Goal: Task Accomplishment & Management: Complete application form

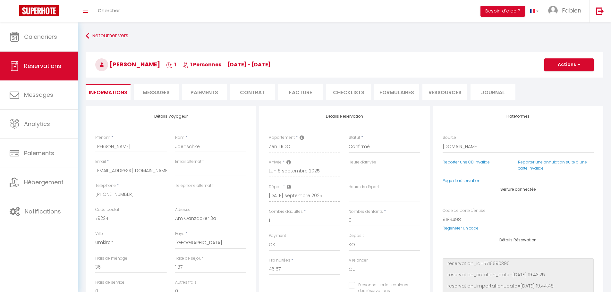
select select "DE"
select select
select select "14"
select select "2"
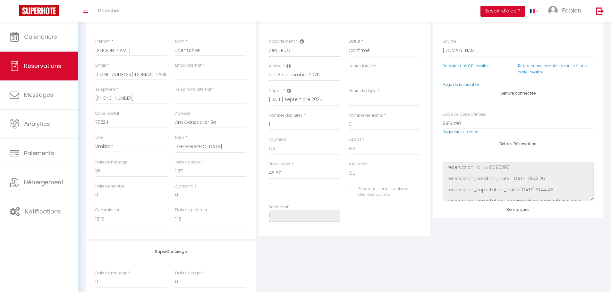
select select
checkbox input "false"
select select
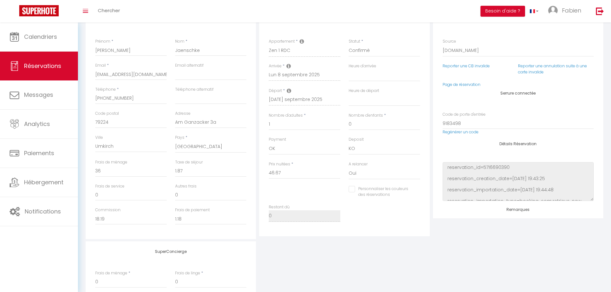
checkbox input "false"
select select
checkbox input "false"
select select
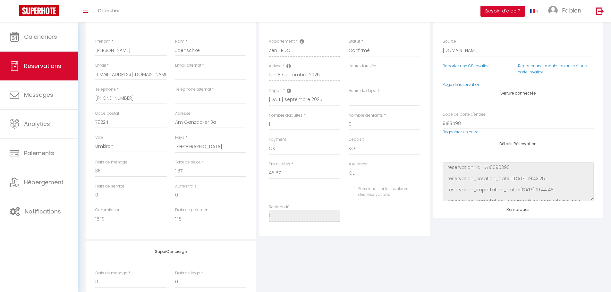
select select
checkbox input "false"
select select
checkbox input "false"
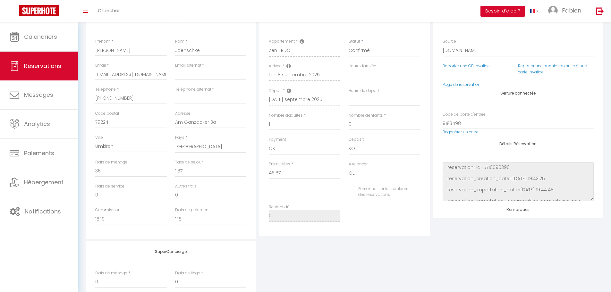
select select
checkbox input "false"
select select
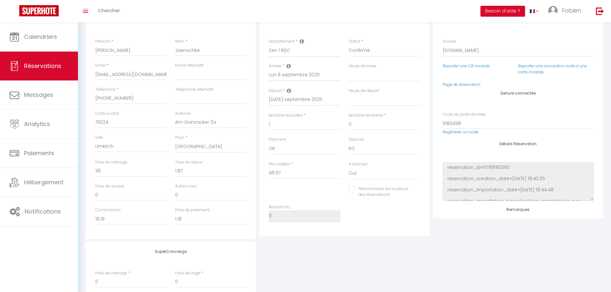
checkbox input "false"
select select
checkbox input "false"
select select
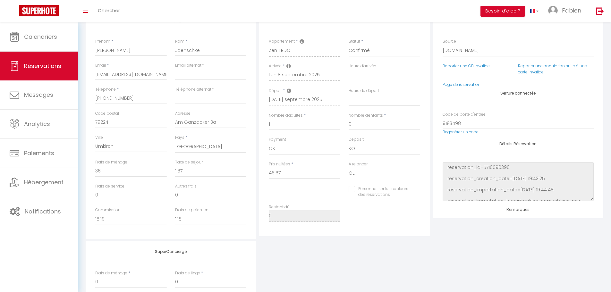
select select
checkbox input "false"
select select
checkbox input "false"
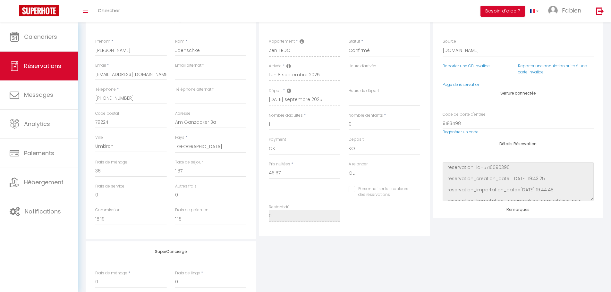
select select
checkbox input "false"
select select
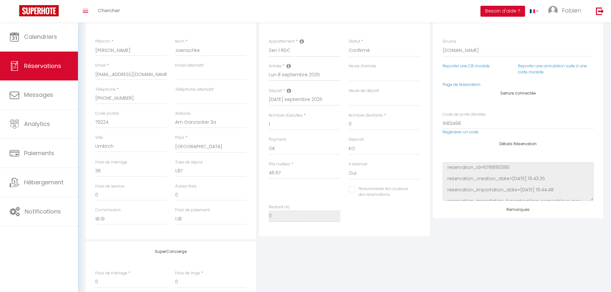
checkbox input "false"
select select
checkbox input "false"
select select
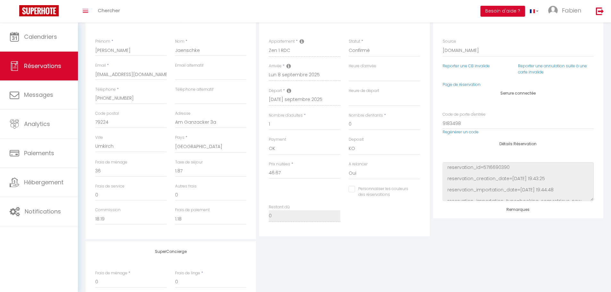
select select
checkbox input "false"
select select
checkbox input "false"
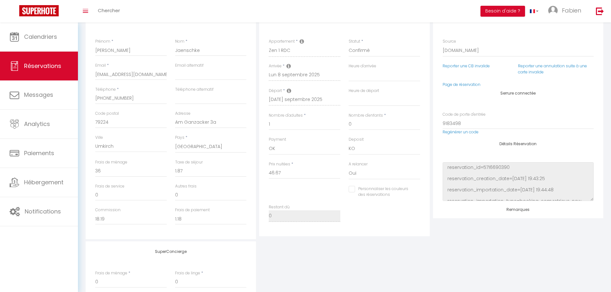
select select
checkbox input "false"
select select
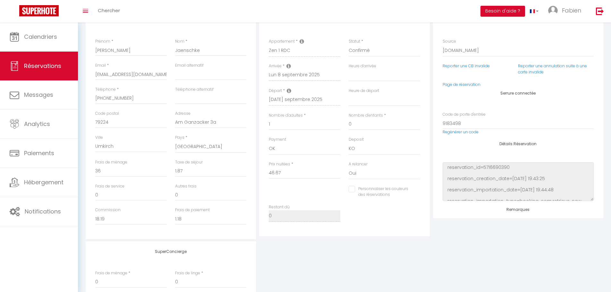
checkbox input "false"
select select
checkbox input "false"
select select
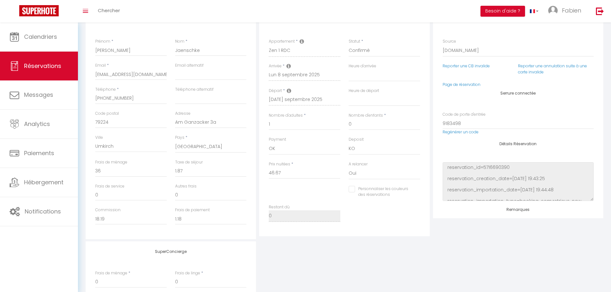
select select
checkbox input "false"
select select
checkbox input "false"
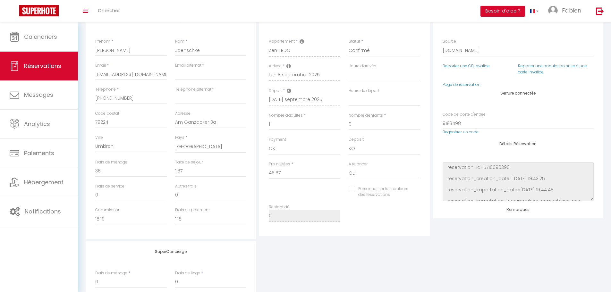
select select
checkbox input "false"
select select
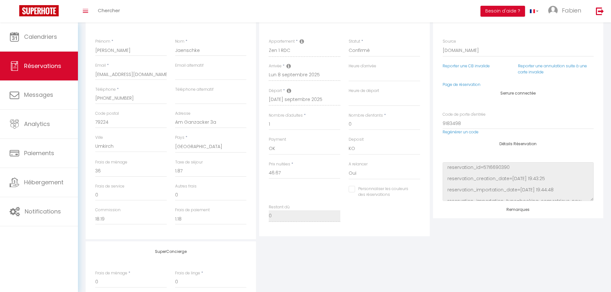
checkbox input "false"
select select
checkbox input "false"
select select
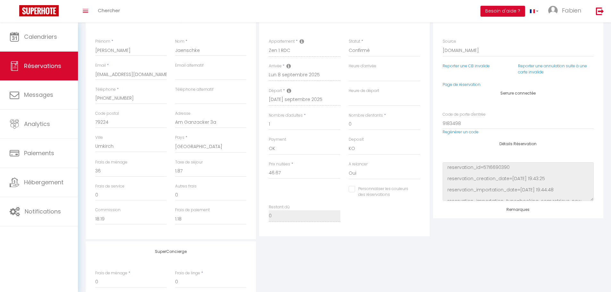
select select
checkbox input "false"
select select
checkbox input "false"
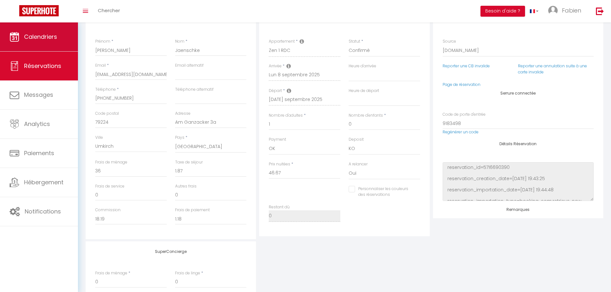
click at [56, 38] on span "Calendriers" at bounding box center [40, 37] width 33 height 8
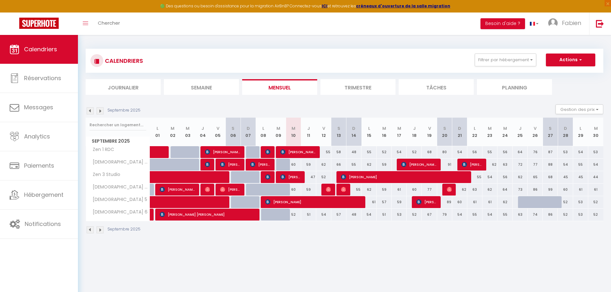
click at [101, 230] on img at bounding box center [100, 229] width 7 height 7
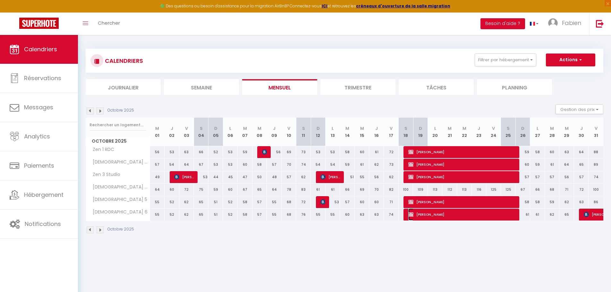
click at [437, 213] on span "Lydie JACQ" at bounding box center [462, 214] width 108 height 12
select select "OK"
select select "KO"
select select "0"
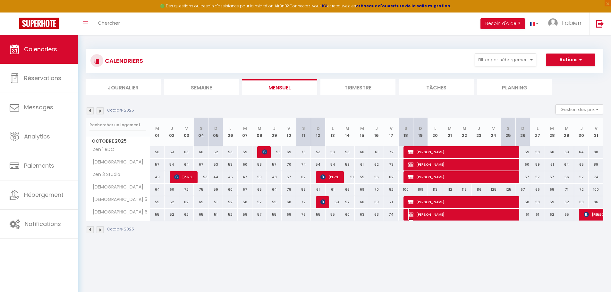
select select "1"
select select
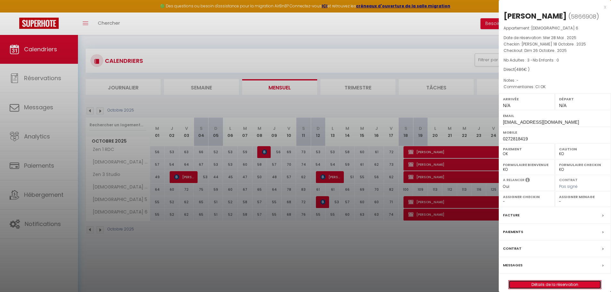
click at [550, 283] on link "Détails de la réservation" at bounding box center [555, 285] width 92 height 8
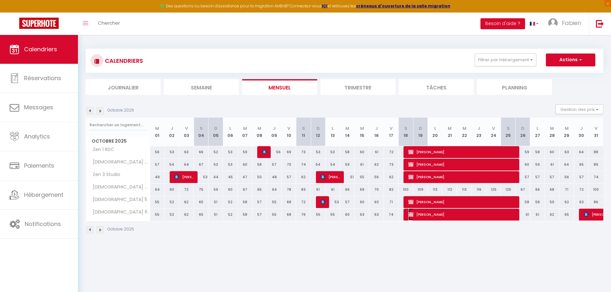
click at [438, 214] on span "Lydie JACQ" at bounding box center [462, 214] width 108 height 12
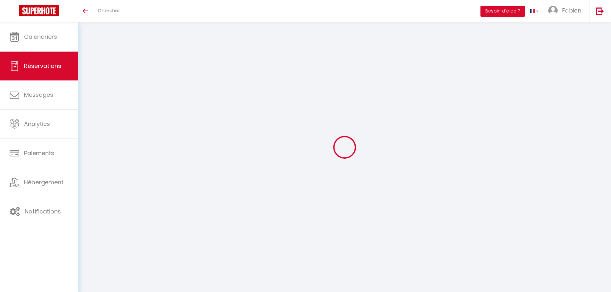
select select
checkbox input "false"
type textarea "CI OK"
select select
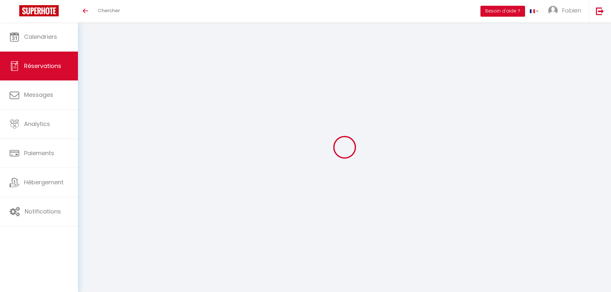
select select
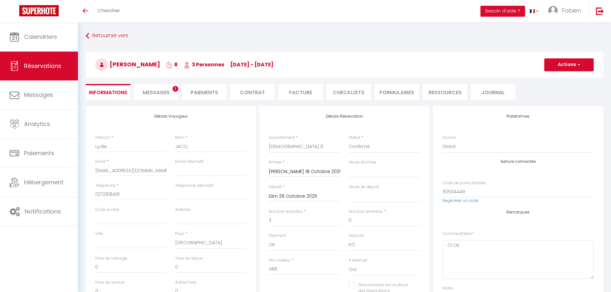
checkbox input "false"
select select
click at [205, 93] on li "Paiements" at bounding box center [204, 92] width 45 height 16
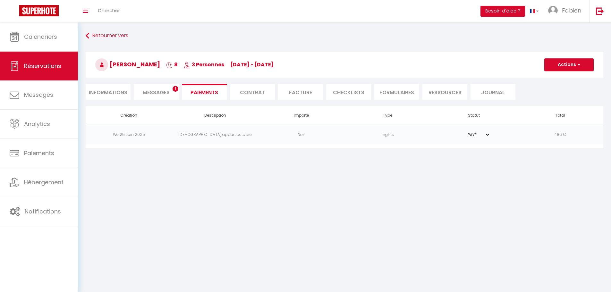
click at [150, 92] on span "Messages" at bounding box center [156, 92] width 27 height 7
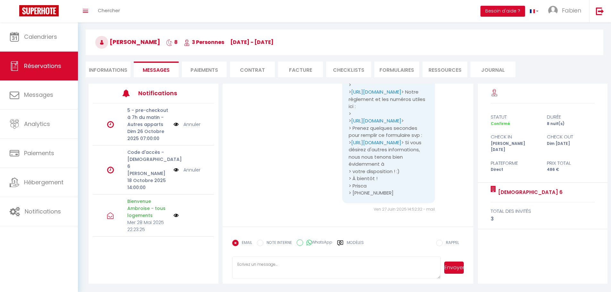
scroll to position [1589, 0]
click at [107, 70] on li "Informations" at bounding box center [108, 70] width 45 height 16
select select
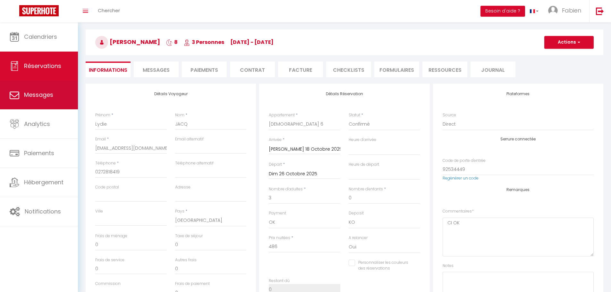
select select
checkbox input "false"
select select
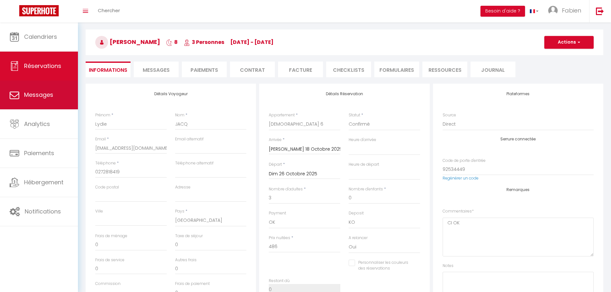
checkbox input "false"
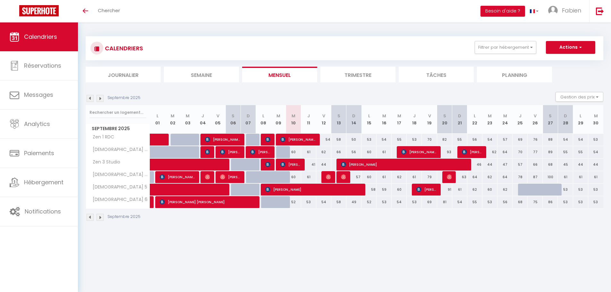
click at [101, 218] on img at bounding box center [100, 217] width 7 height 7
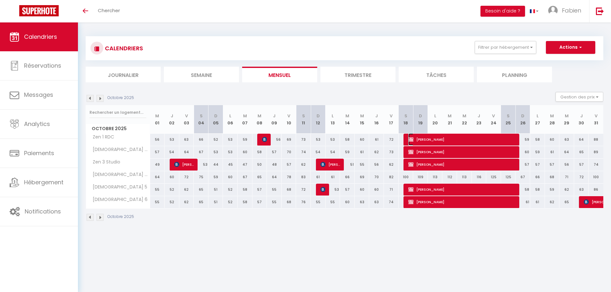
click at [428, 137] on span "[PERSON_NAME]" at bounding box center [462, 139] width 108 height 12
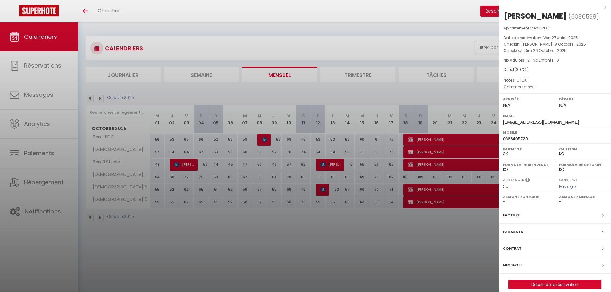
click at [513, 231] on label "Paiements" at bounding box center [513, 232] width 20 height 7
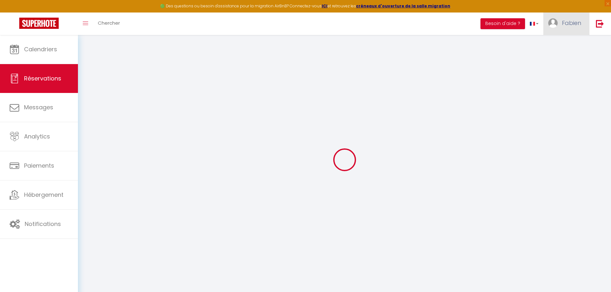
select select
checkbox input "false"
select select
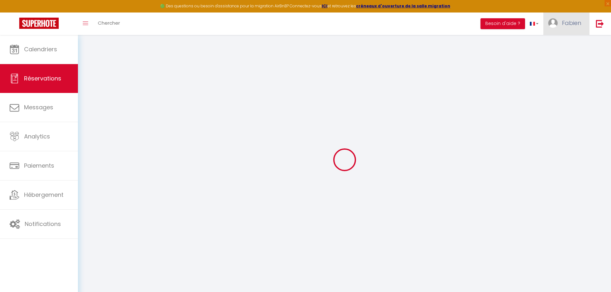
checkbox input "false"
select select
checkbox input "false"
type textarea "CI OK"
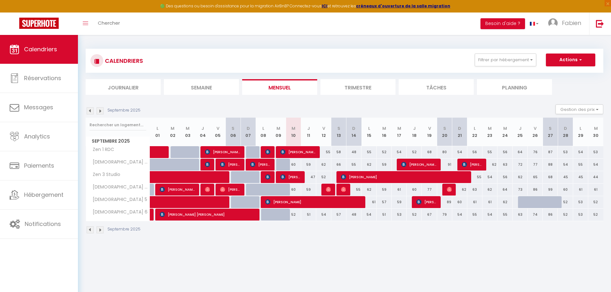
click at [99, 111] on img at bounding box center [100, 110] width 7 height 7
select select
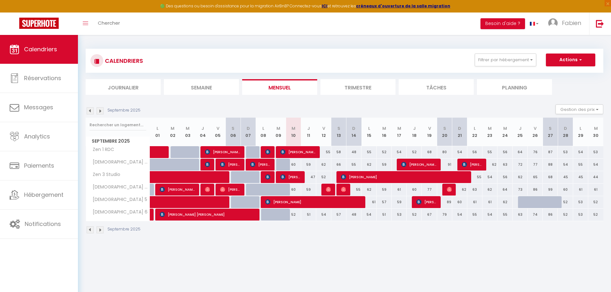
select select
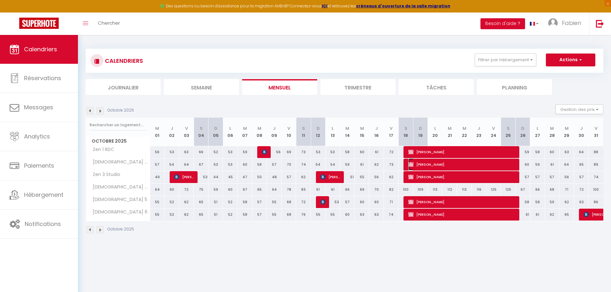
drag, startPoint x: 443, startPoint y: 164, endPoint x: 446, endPoint y: 166, distance: 3.9
click at [442, 164] on span "Karine GUILLAUME" at bounding box center [462, 164] width 108 height 12
select select "OK"
select select "KO"
select select "0"
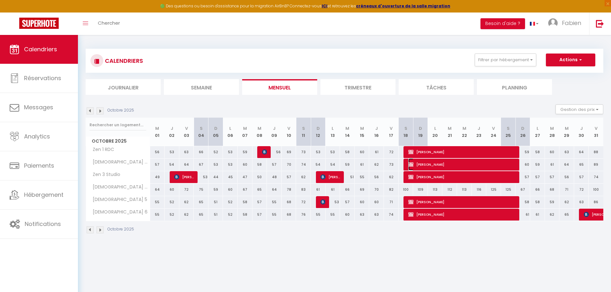
select select "0"
select select "1"
select select
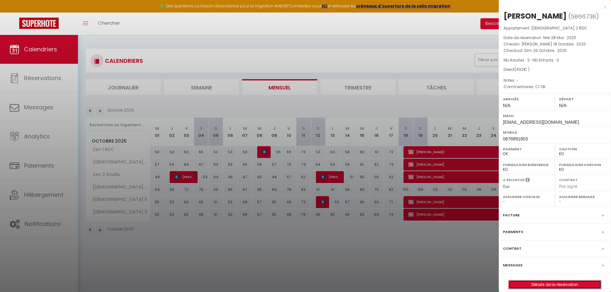
click at [545, 284] on link "Détails de la réservation" at bounding box center [555, 285] width 92 height 8
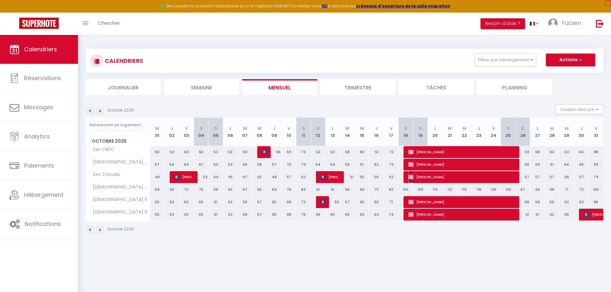
click at [419, 178] on span "[PERSON_NAME]" at bounding box center [462, 177] width 108 height 12
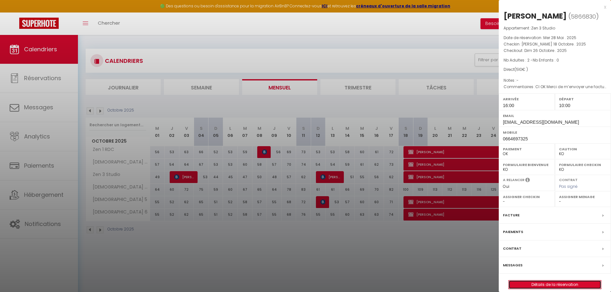
click at [529, 282] on link "Détails de la réservation" at bounding box center [555, 285] width 92 height 8
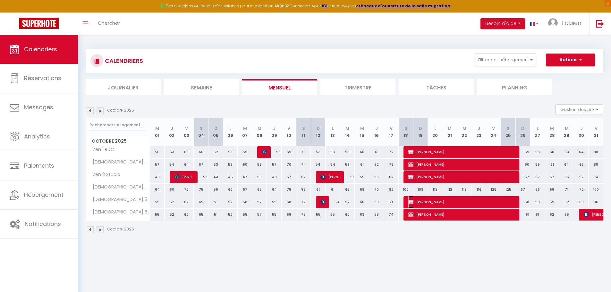
click at [448, 204] on span "Myriam GUILLET" at bounding box center [462, 202] width 108 height 12
select select "0"
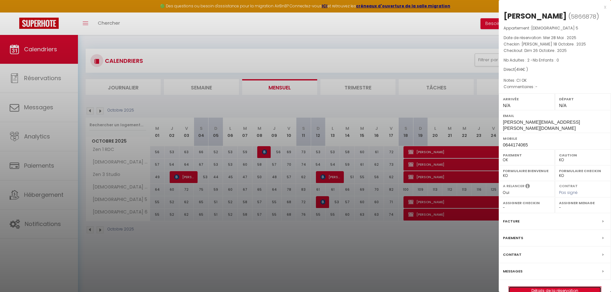
click at [536, 287] on link "Détails de la réservation" at bounding box center [555, 291] width 92 height 8
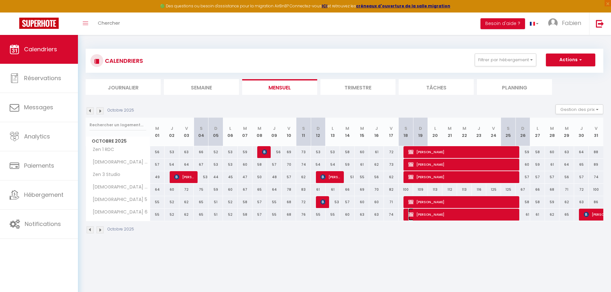
click at [444, 217] on span "Lydie JACQ" at bounding box center [462, 214] width 108 height 12
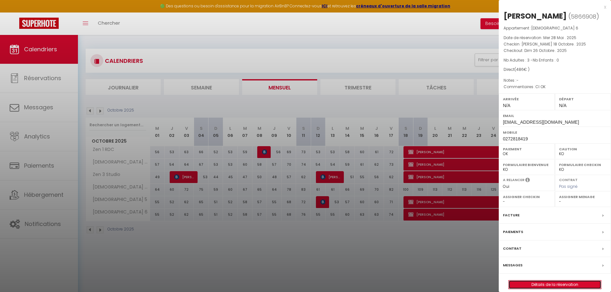
click at [533, 283] on link "Détails de la réservation" at bounding box center [555, 285] width 92 height 8
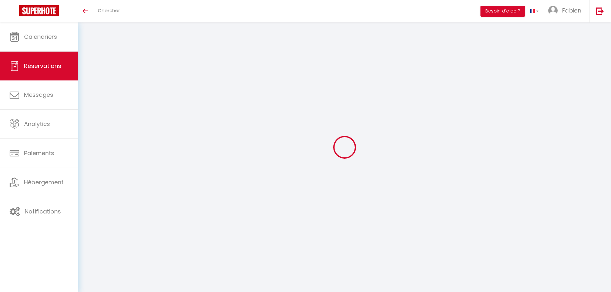
select select
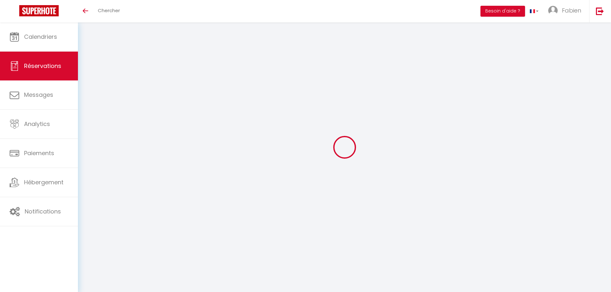
type input "Karine"
type input "GUILLAUME"
type input "klanguillaume@gmail.com"
type input "0678891803"
type input "2 avenue des Causses"
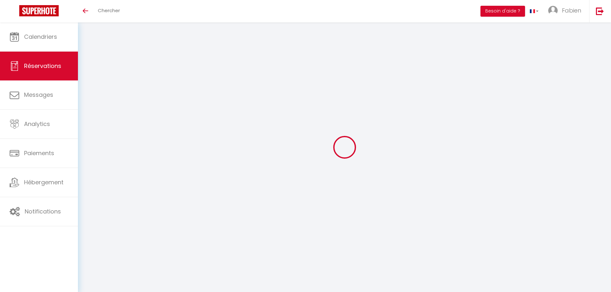
type input "Nantes"
select select "FR"
select select "38220"
select select "1"
type input "[DATE]"
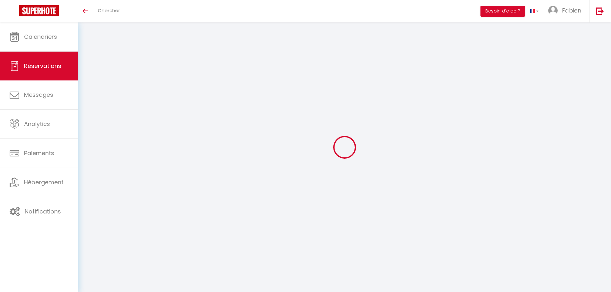
select select
type input "Dim 26 Octobre 2025"
select select
type input "3"
select select "12"
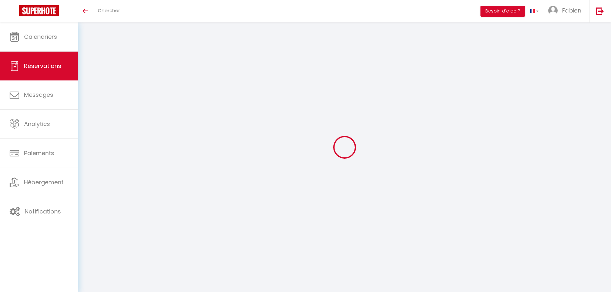
select select
type input "492"
checkbox input "false"
type input "0"
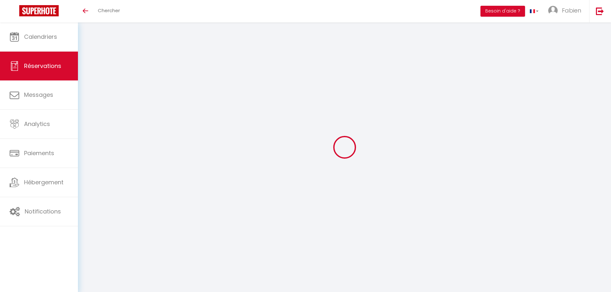
type input "0"
select select
select select "14"
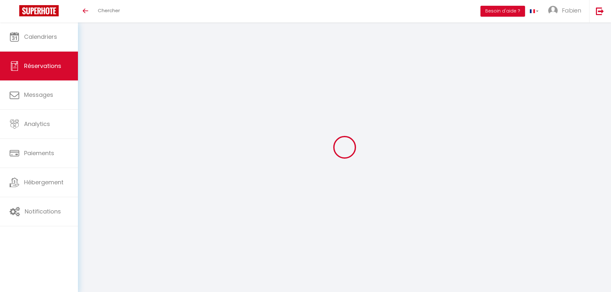
checkbox input "false"
select select
checkbox input "false"
select select
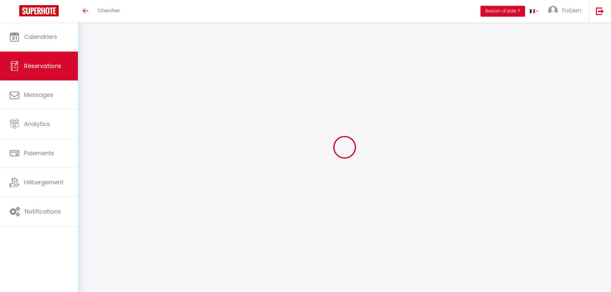
select select
checkbox input "false"
type textarea "CI OK"
select select
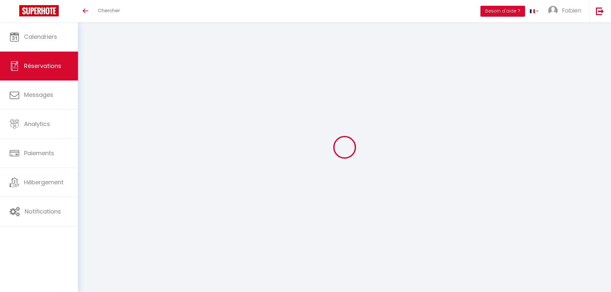
checkbox input "false"
select select
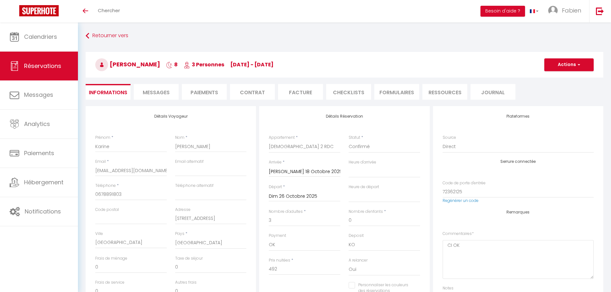
click at [197, 93] on li "Paiements" at bounding box center [204, 92] width 45 height 16
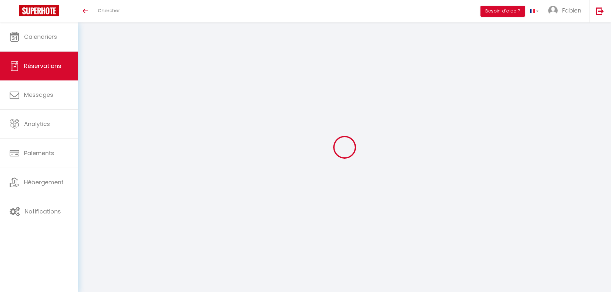
select select
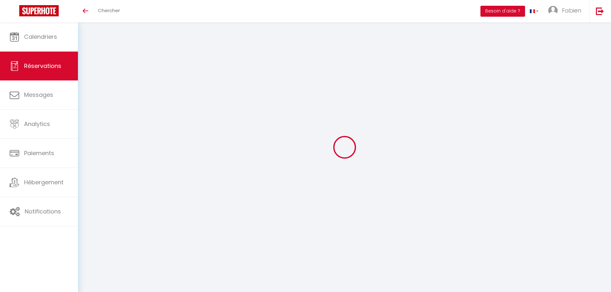
type input "[PERSON_NAME]"
type input "BOISSIERE"
type input "[EMAIL_ADDRESS][DOMAIN_NAME]"
type input "0664697325"
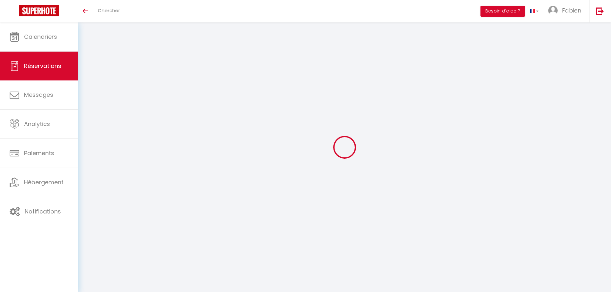
type input "0664697325"
type input "44490"
type input "[STREET_ADDRESS][PERSON_NAME]"
type input "Le Croisic"
select select "FR"
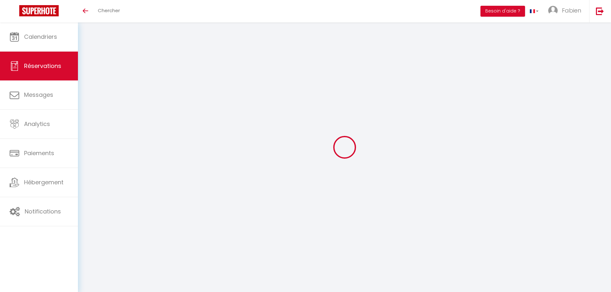
select select "46527"
select select "1"
type input "[PERSON_NAME] 18 Octobre 2025"
select select
type input "Dim 26 Octobre 2025"
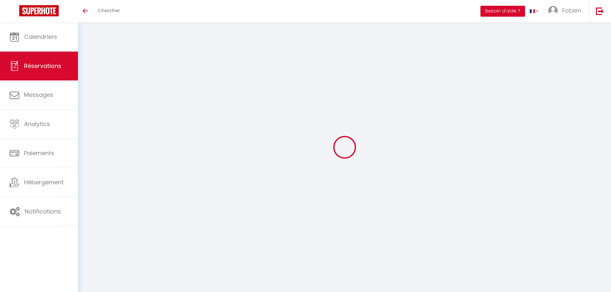
select select
type input "2"
select select "12"
select select
type input "510"
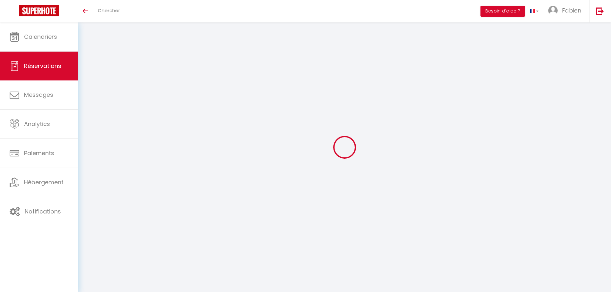
checkbox input "false"
type input "0"
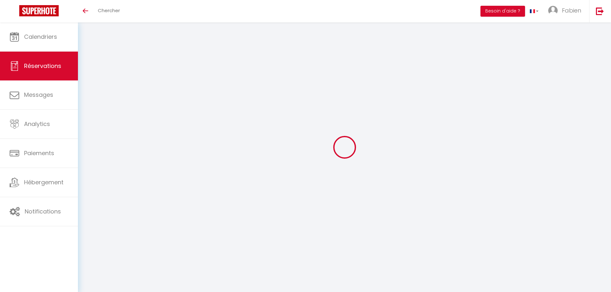
select select
select select "14"
checkbox input "false"
select select
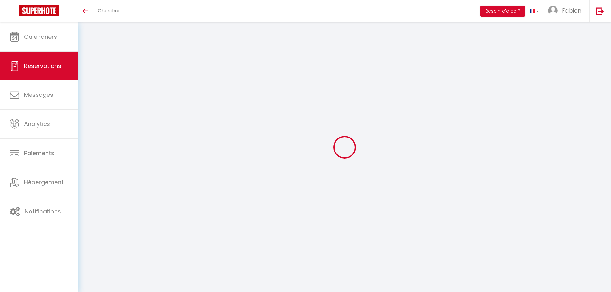
select select
checkbox input "false"
select select
checkbox input "false"
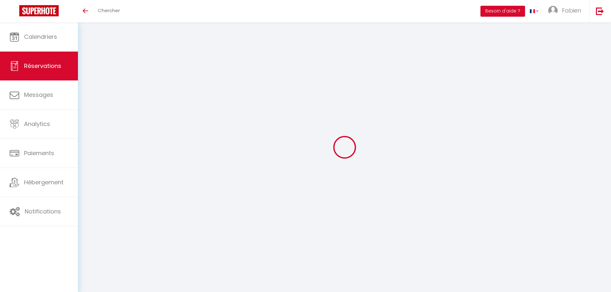
type textarea "CI OK Merci de m’envoyer une facture détaillée après le paiement [PERSON_NAME] …"
select select
checkbox input "false"
select select "16:00"
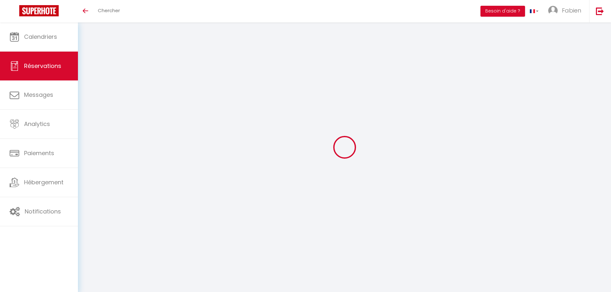
select select "10:00"
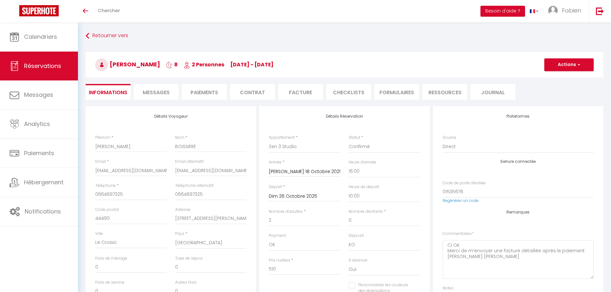
click at [206, 91] on li "Paiements" at bounding box center [204, 92] width 45 height 16
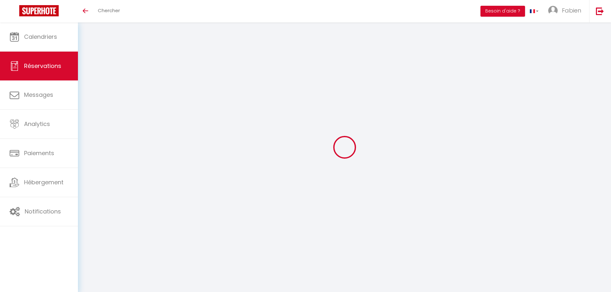
select select
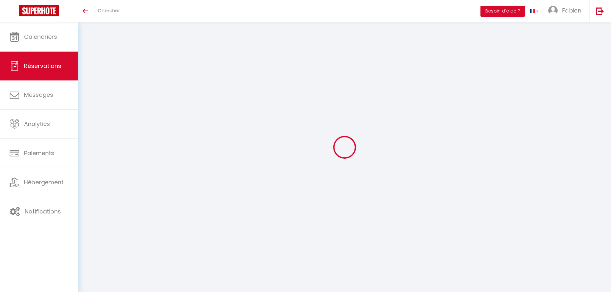
type input "[PERSON_NAME]"
type input "GUILLET"
type input "myriam.guillet@orange.fr"
type input "0644174065"
type input "44880"
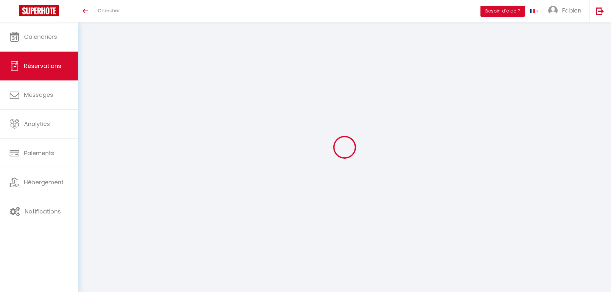
type input "10 route des Goulets"
type input "Sautron"
select select "FR"
select select "21347"
select select "1"
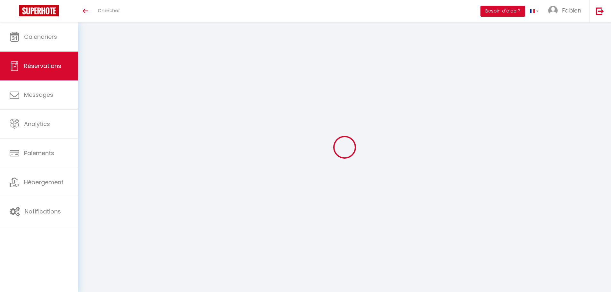
type input "[DATE]"
select select
type input "Dim 26 Octobre 2025"
select select
type input "2"
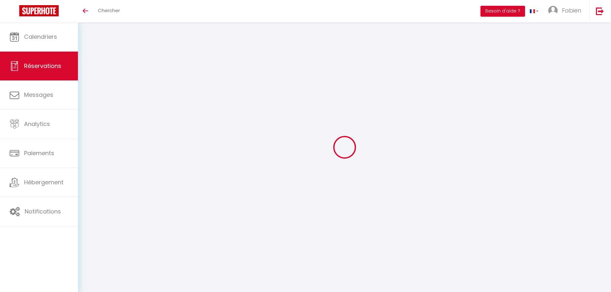
select select "12"
select select
type input "414"
checkbox input "false"
type input "0"
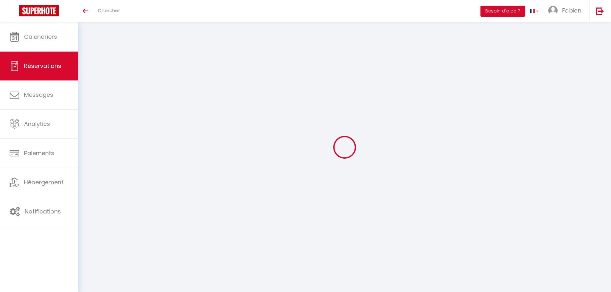
type input "0"
select select
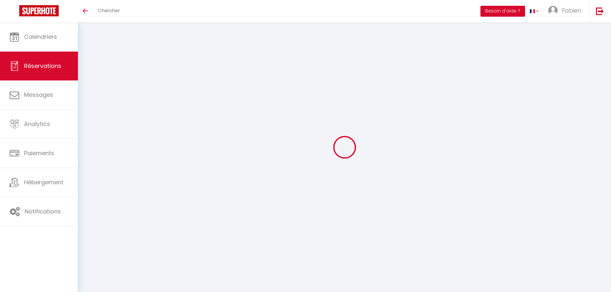
select select "14"
checkbox input "false"
select select
checkbox input "false"
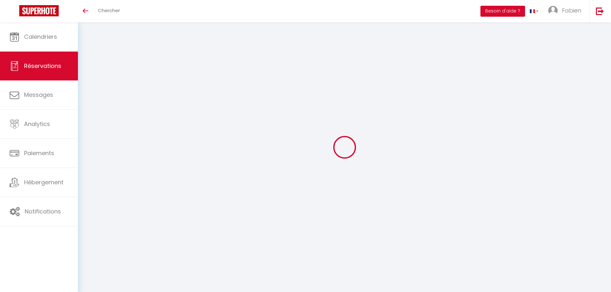
select select
checkbox input "false"
type textarea "CI OK"
select select
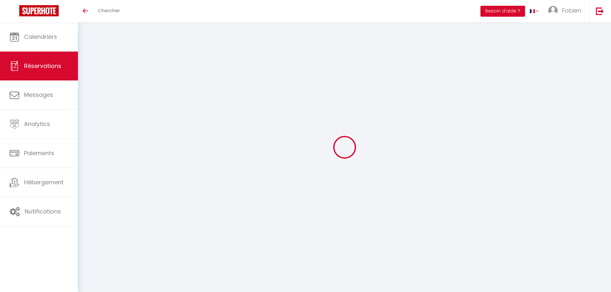
select select
checkbox input "false"
select select
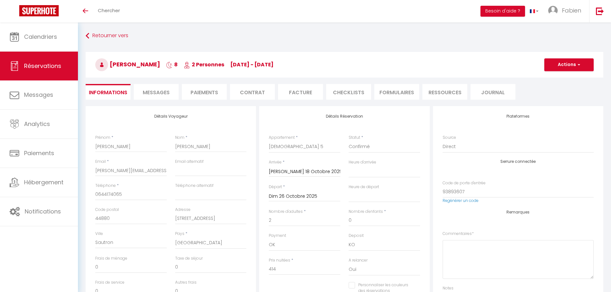
click at [206, 90] on li "Paiements" at bounding box center [204, 92] width 45 height 16
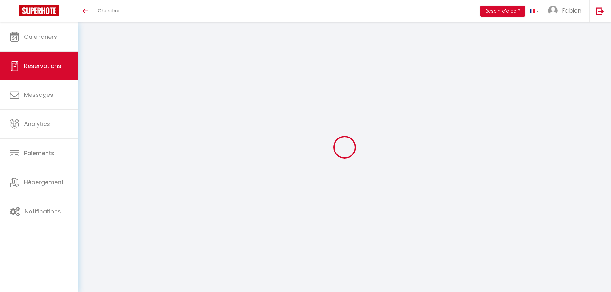
select select
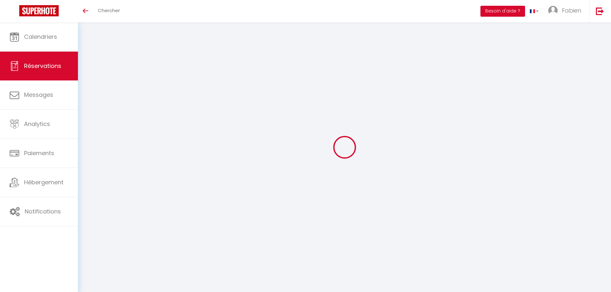
type input "Lydie"
type input "JACQ"
type input "[EMAIL_ADDRESS][DOMAIN_NAME]"
type input "0272818419"
select select "FR"
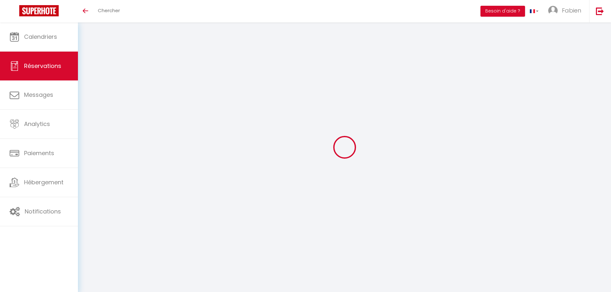
select select "41627"
select select "1"
type input "[DATE]"
select select
type input "Dim 26 Octobre 2025"
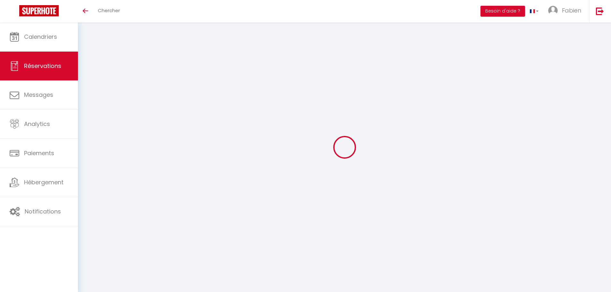
select select
type input "3"
select select "12"
select select
type input "486"
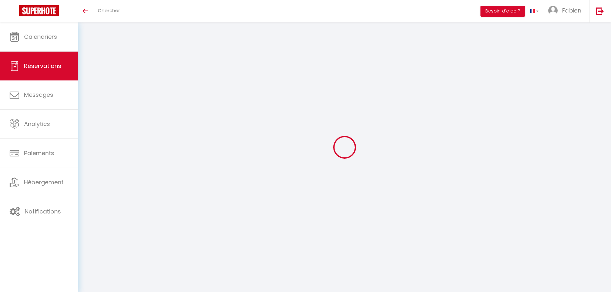
checkbox input "false"
type input "0"
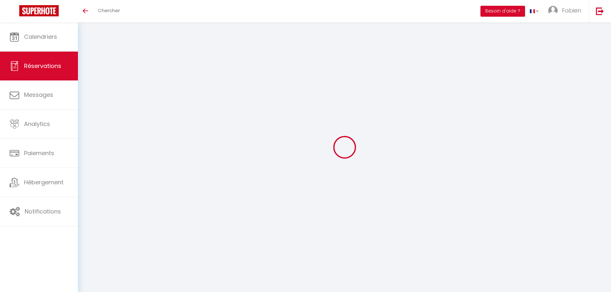
select select
select select "14"
checkbox input "false"
select select
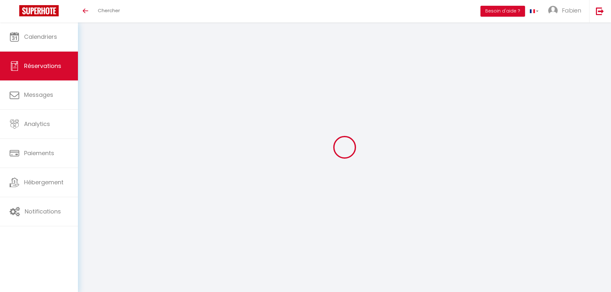
select select
checkbox input "false"
select select
checkbox input "false"
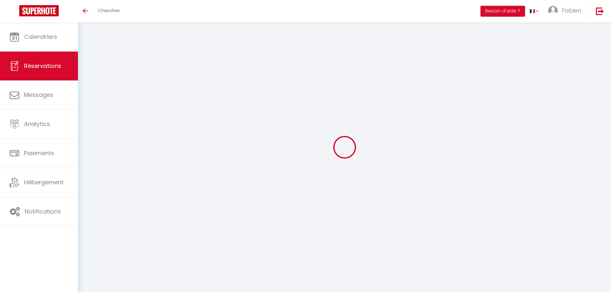
type textarea "CI OK"
select select
checkbox input "false"
select select
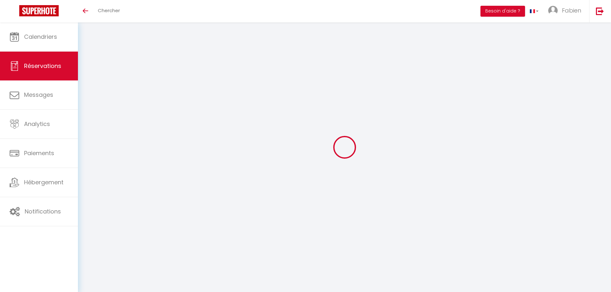
select select
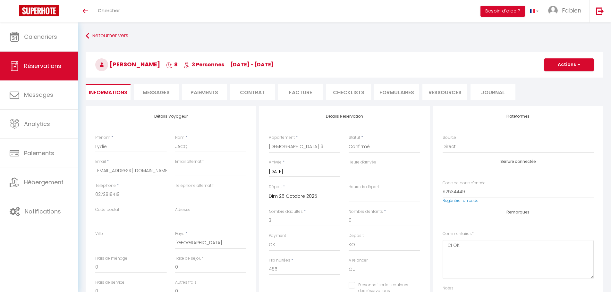
click at [204, 92] on li "Paiements" at bounding box center [204, 92] width 45 height 16
